Goal: Find specific page/section: Find specific page/section

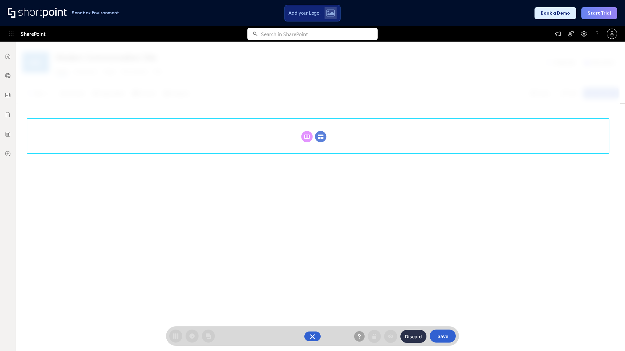
scroll to position [89, 0]
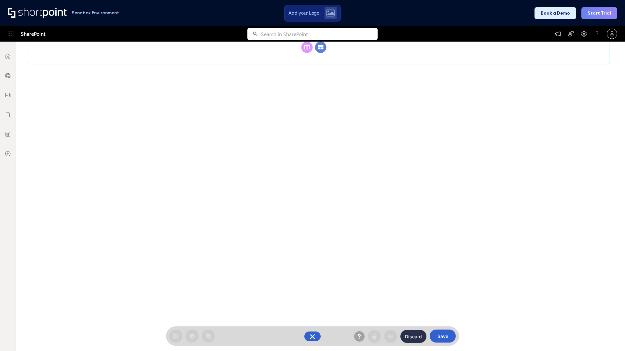
click at [320, 53] on circle at bounding box center [320, 47] width 11 height 11
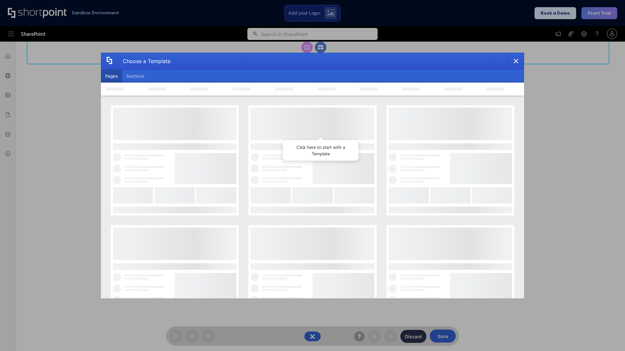
scroll to position [0, 0]
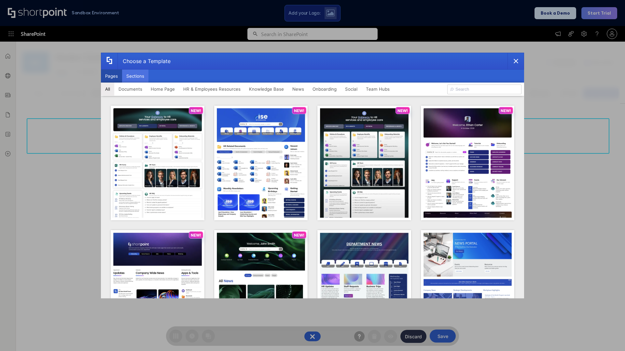
click at [135, 76] on button "Sections" at bounding box center [135, 76] width 26 height 13
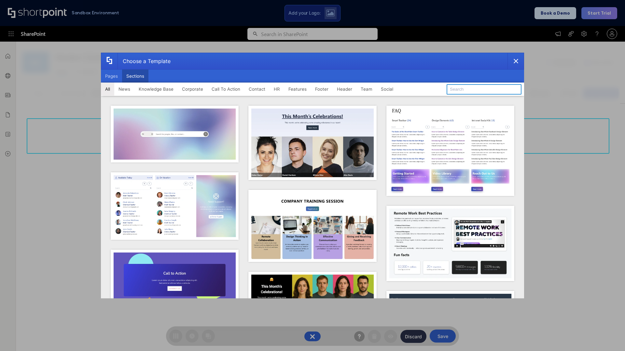
type input "Events"
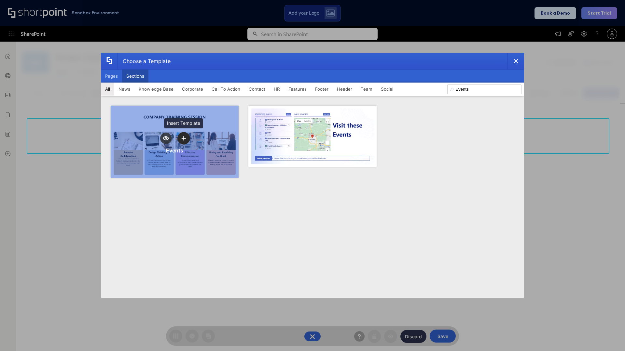
click at [183, 138] on icon "template selector" at bounding box center [183, 138] width 5 height 5
